Goal: Task Accomplishment & Management: Manage account settings

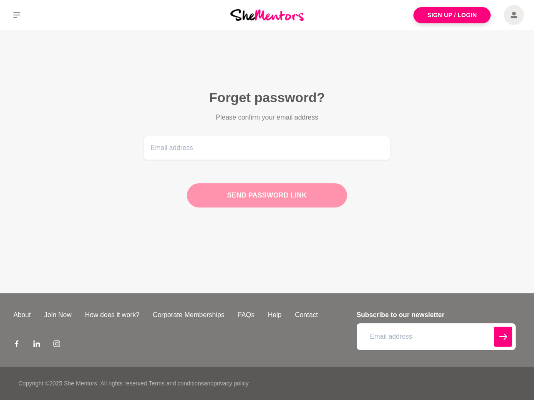
click at [267, 200] on div "Send password link" at bounding box center [267, 195] width 160 height 24
click at [17, 15] on icon at bounding box center [16, 15] width 7 height 6
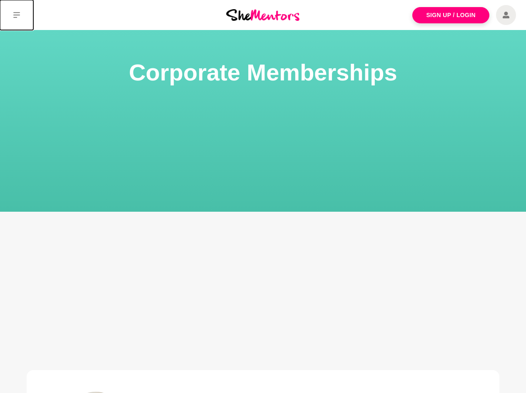
click at [17, 15] on icon at bounding box center [16, 15] width 7 height 6
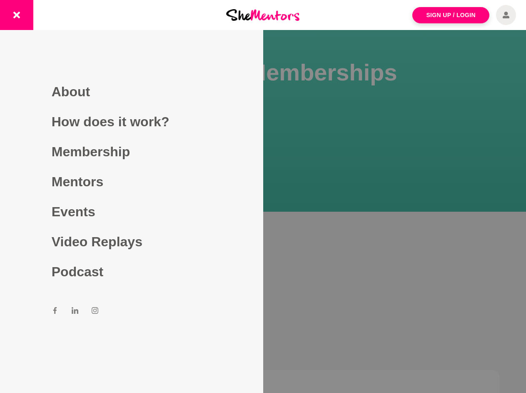
click at [263, 224] on div at bounding box center [263, 196] width 526 height 393
